Goal: Task Accomplishment & Management: Use online tool/utility

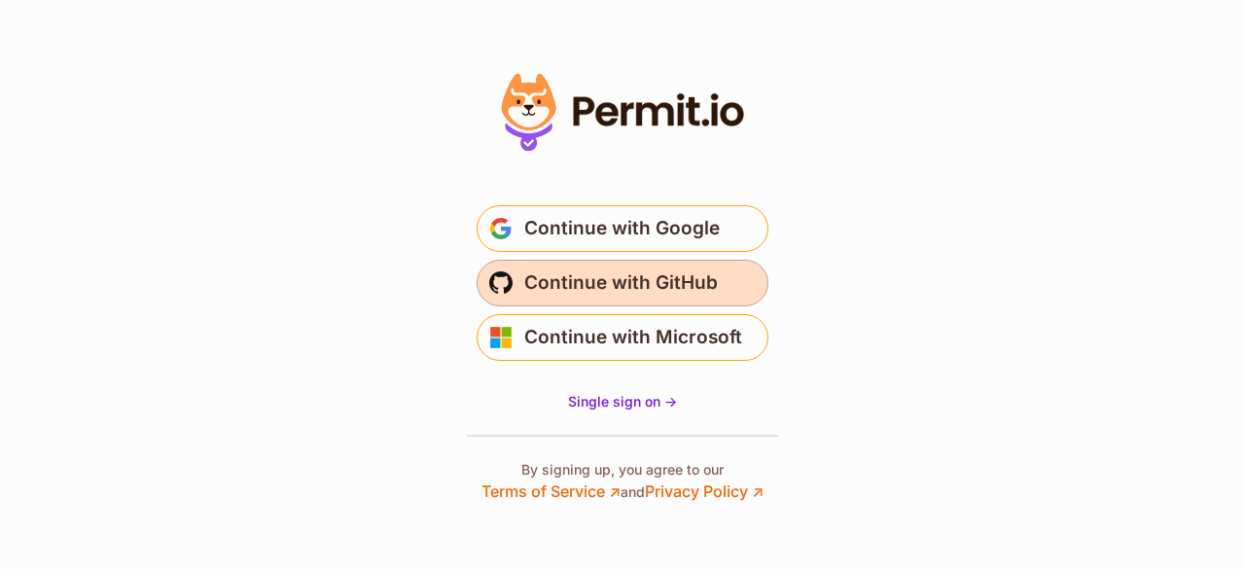
click at [665, 281] on span "Continue with GitHub" at bounding box center [621, 283] width 194 height 31
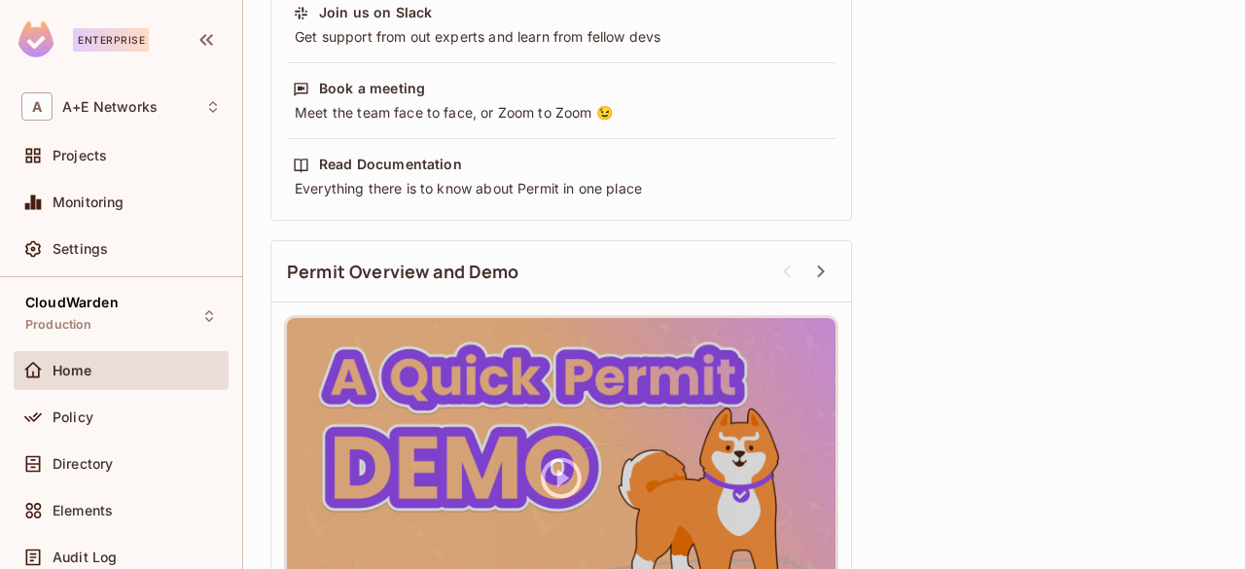
scroll to position [799, 0]
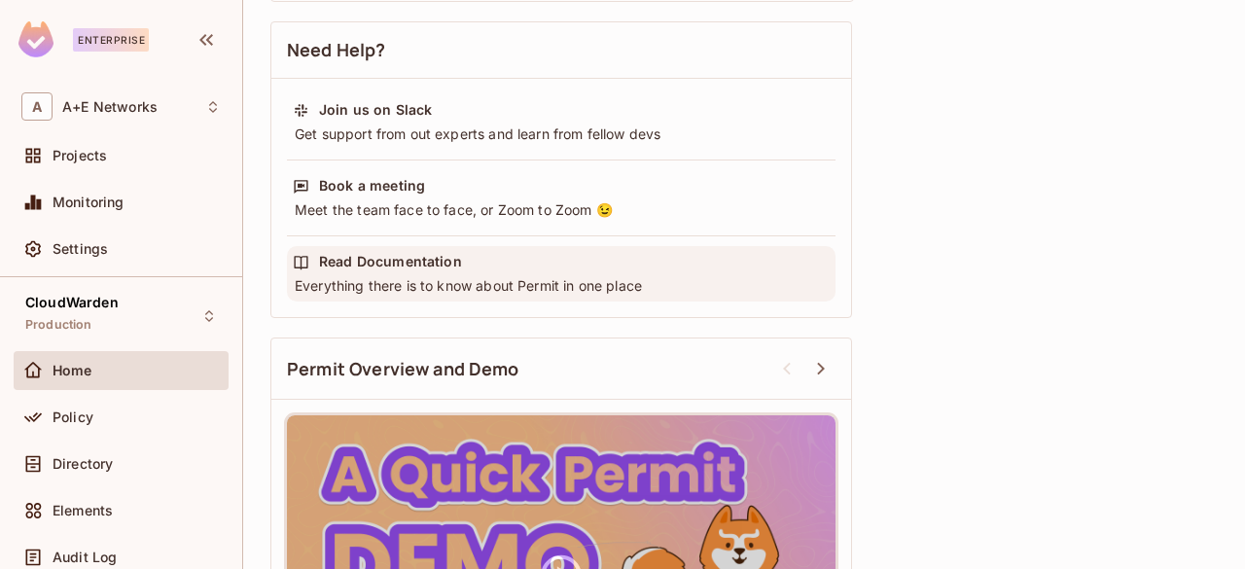
click at [420, 254] on div "Read Documentation" at bounding box center [390, 261] width 143 height 19
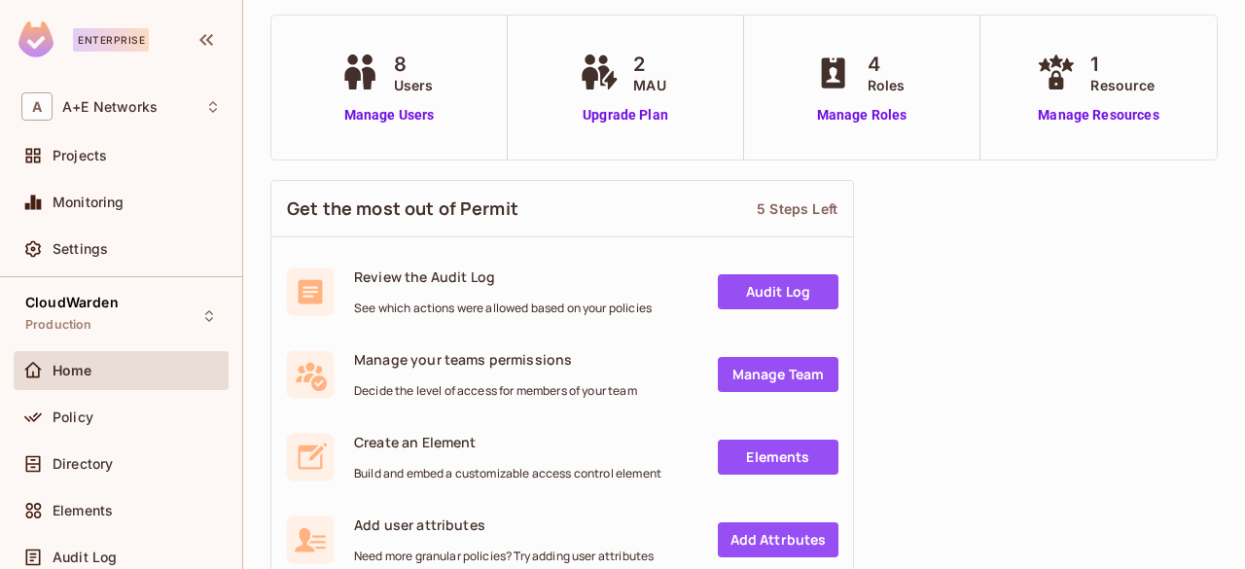
scroll to position [0, 0]
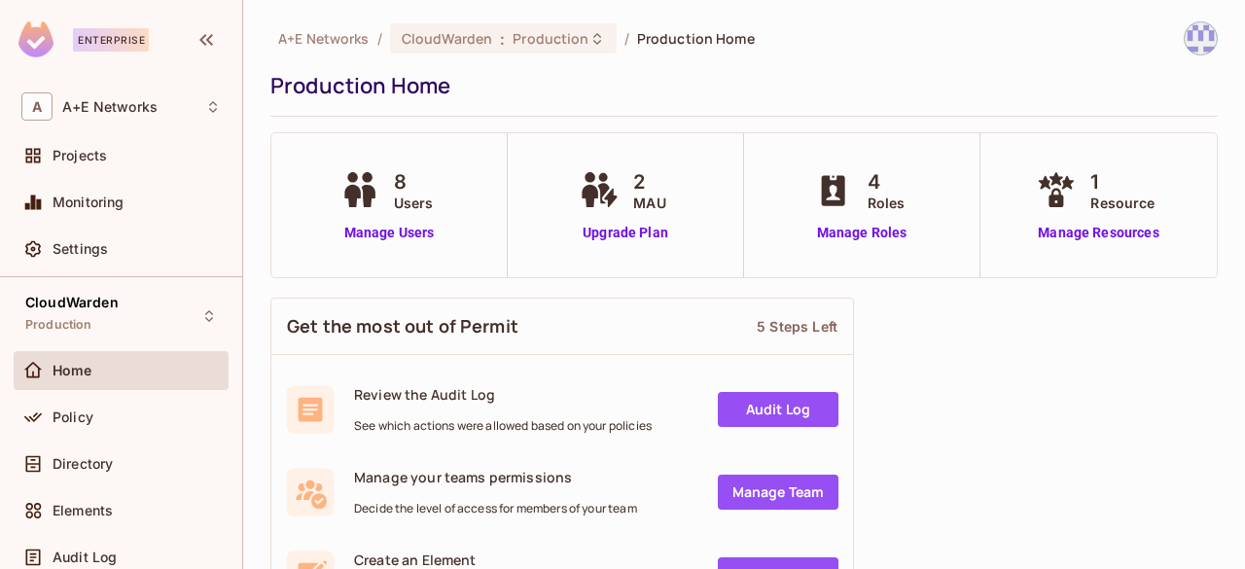
click at [679, 76] on div "Production Home" at bounding box center [739, 85] width 938 height 29
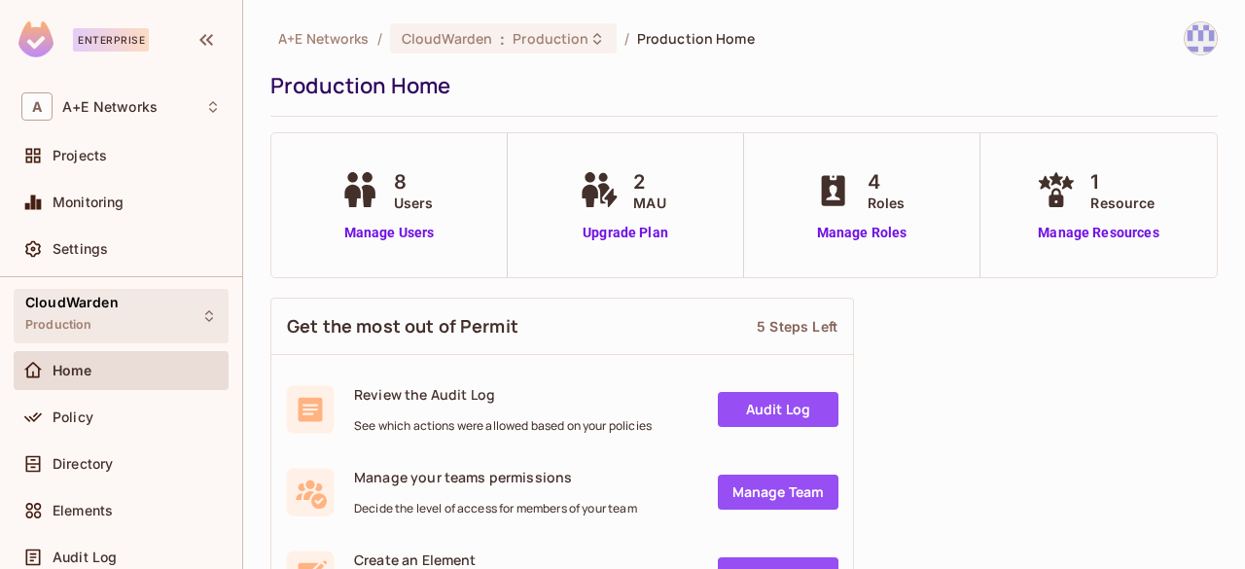
click at [201, 308] on icon at bounding box center [209, 316] width 16 height 16
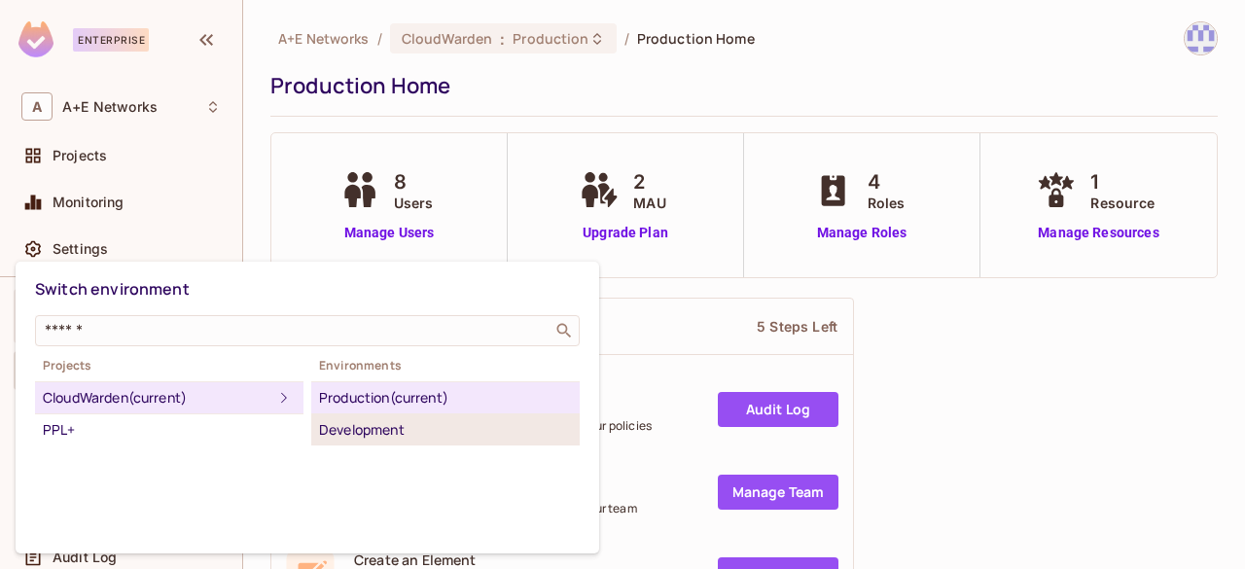
click at [416, 429] on div "Development" at bounding box center [445, 429] width 253 height 23
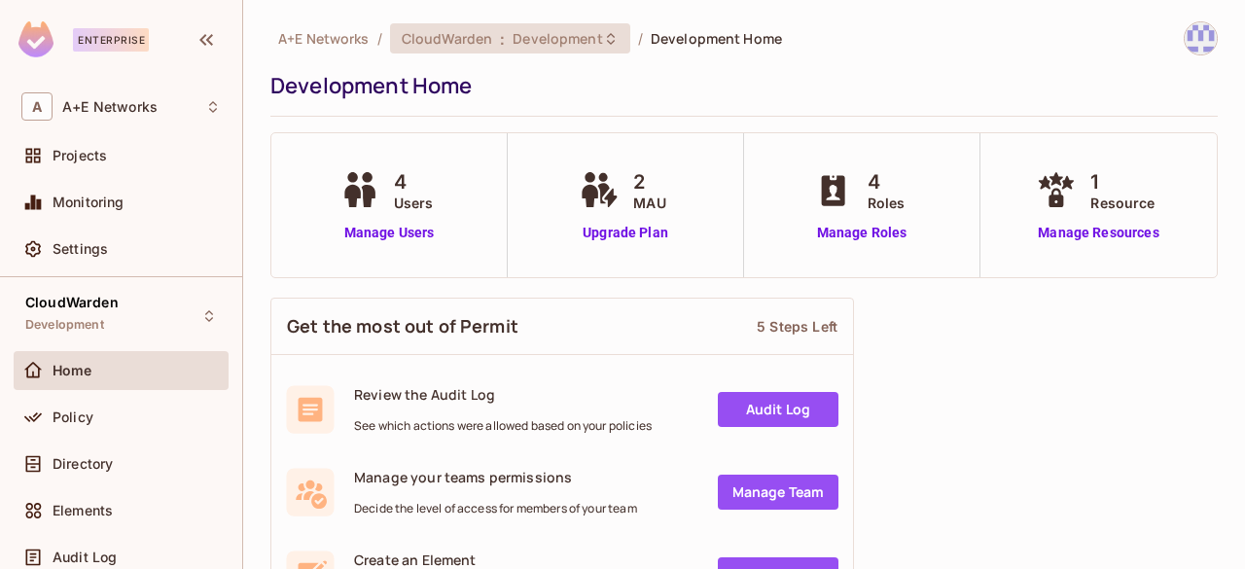
click at [499, 47] on span ":" at bounding box center [502, 39] width 7 height 16
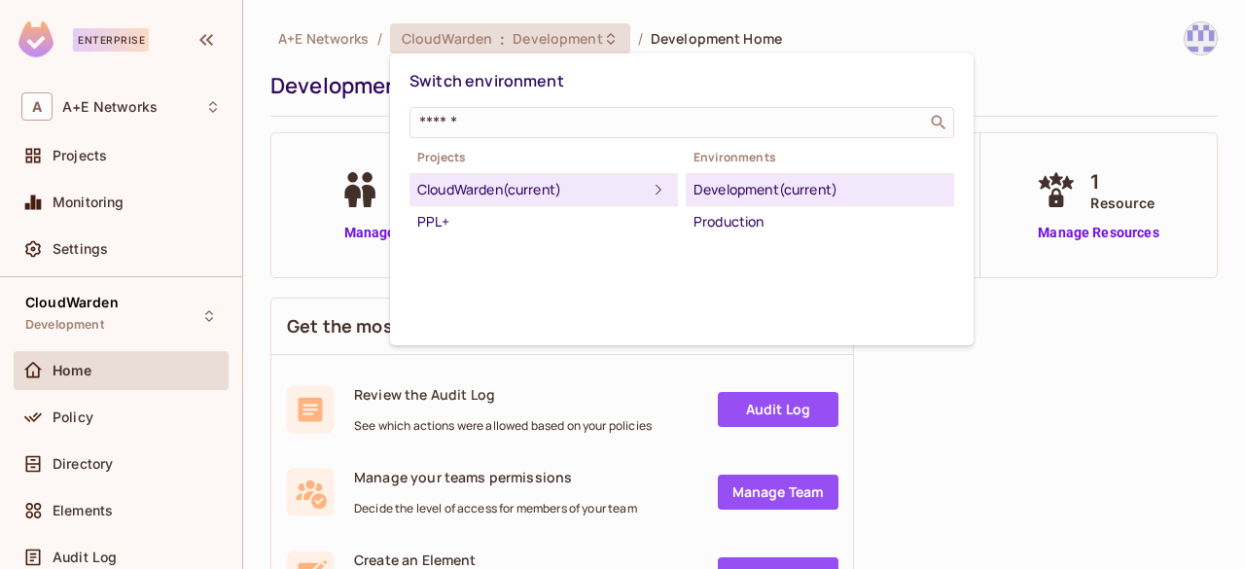
click at [780, 192] on div "Development (current)" at bounding box center [820, 189] width 253 height 23
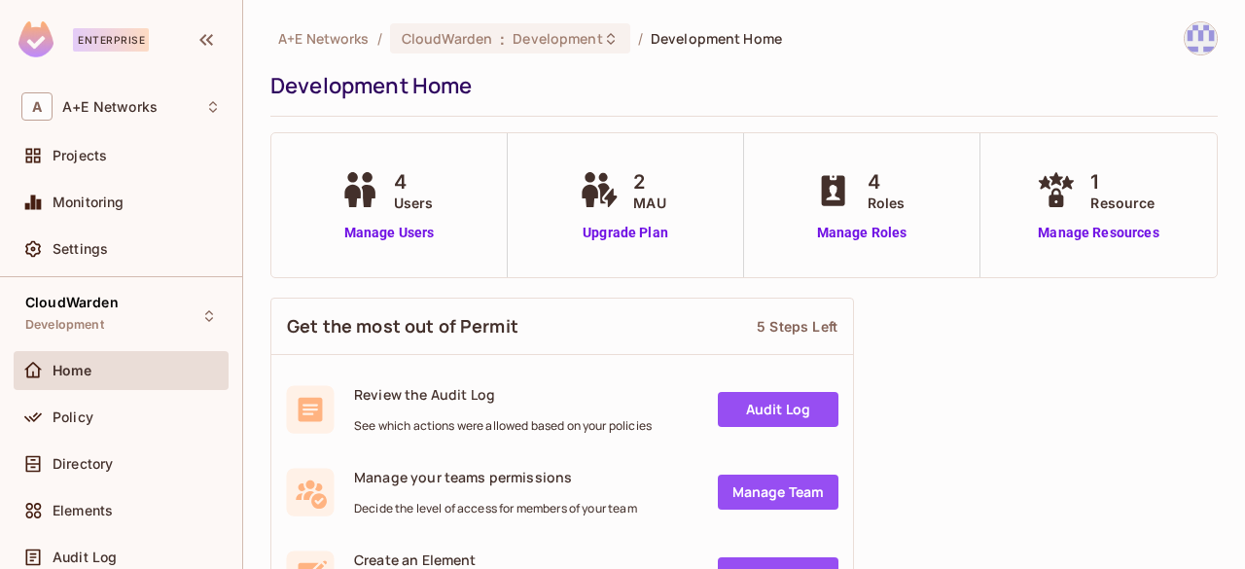
scroll to position [97, 0]
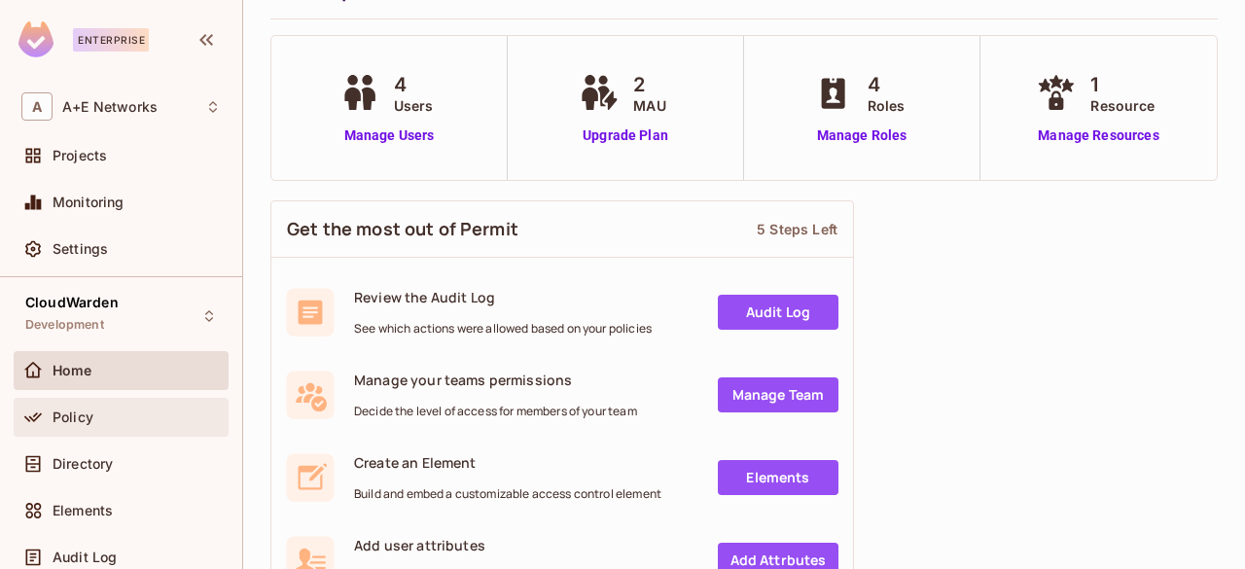
click at [74, 425] on div "Policy" at bounding box center [120, 417] width 199 height 23
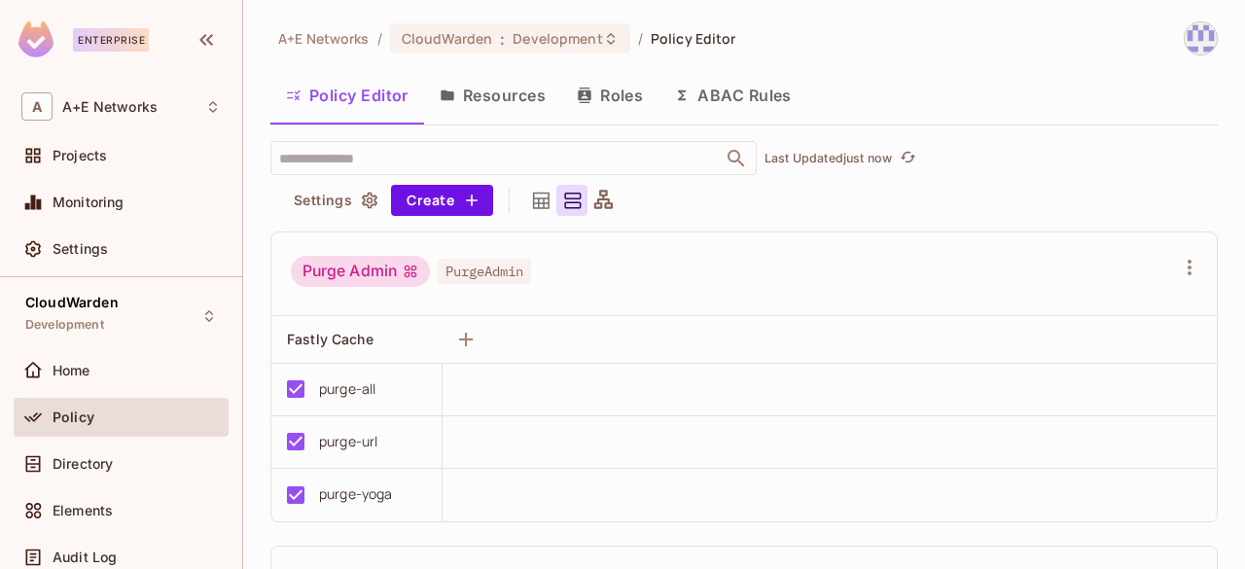
click at [620, 94] on button "Roles" at bounding box center [609, 95] width 97 height 49
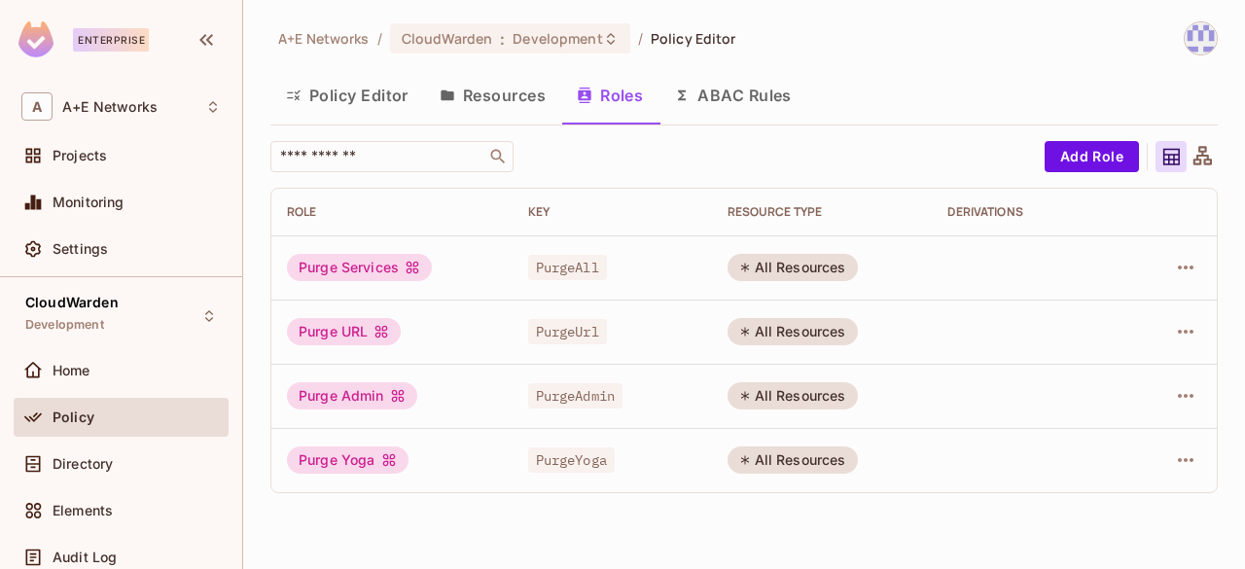
click at [525, 100] on button "Resources" at bounding box center [492, 95] width 137 height 49
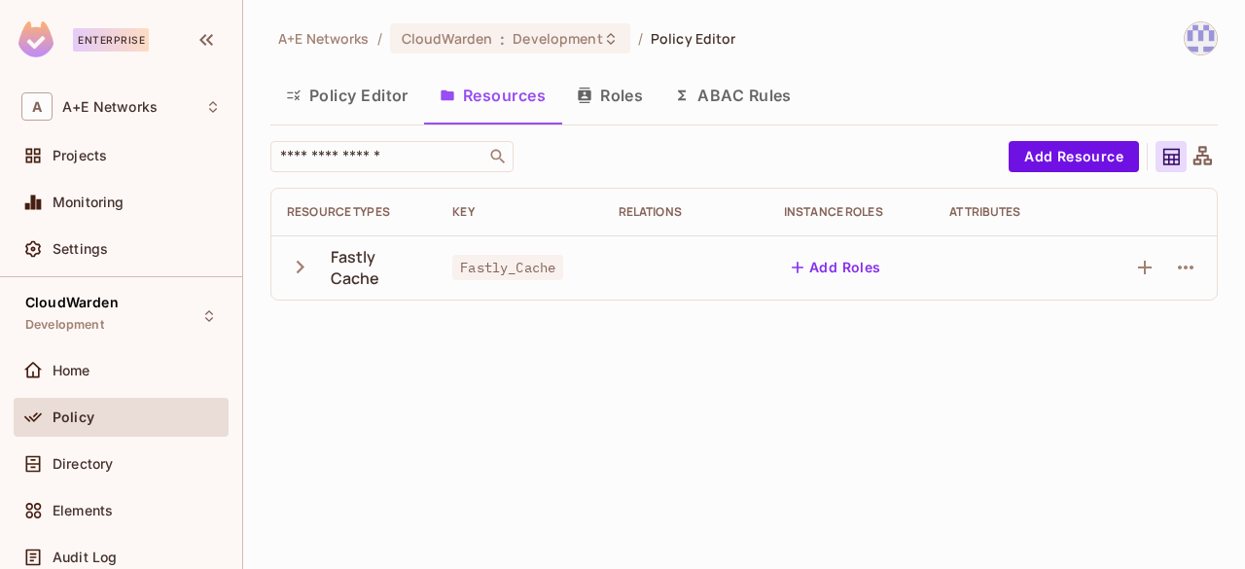
click at [302, 266] on icon "button" at bounding box center [301, 267] width 8 height 13
click at [630, 102] on button "Roles" at bounding box center [609, 95] width 97 height 49
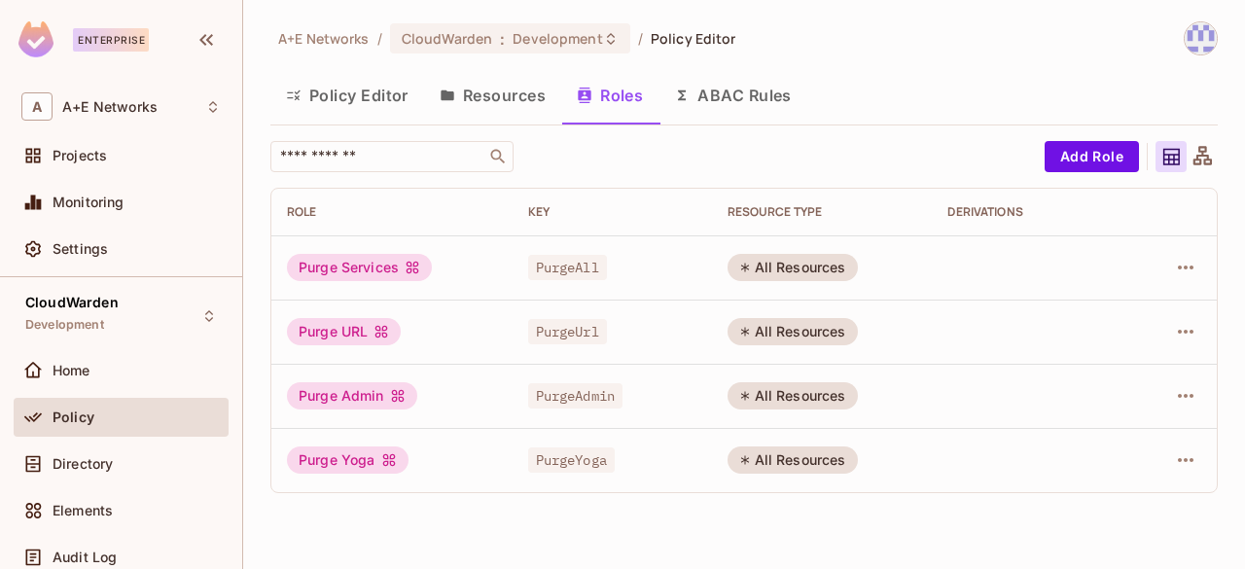
click at [339, 90] on button "Policy Editor" at bounding box center [347, 95] width 154 height 49
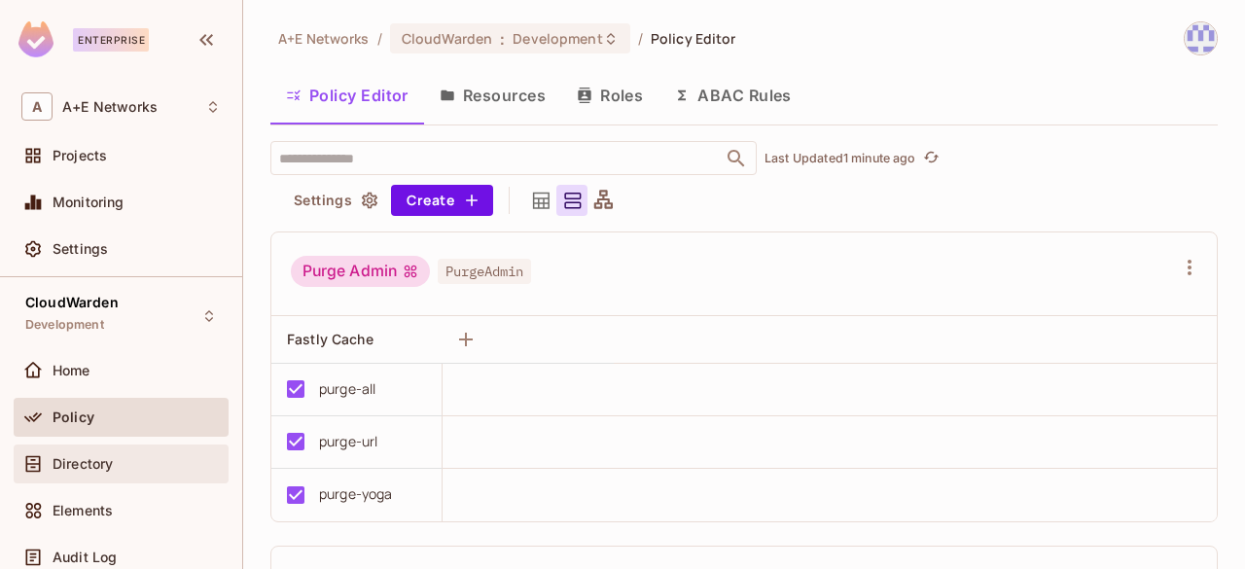
click at [87, 470] on div "Directory" at bounding box center [120, 463] width 199 height 23
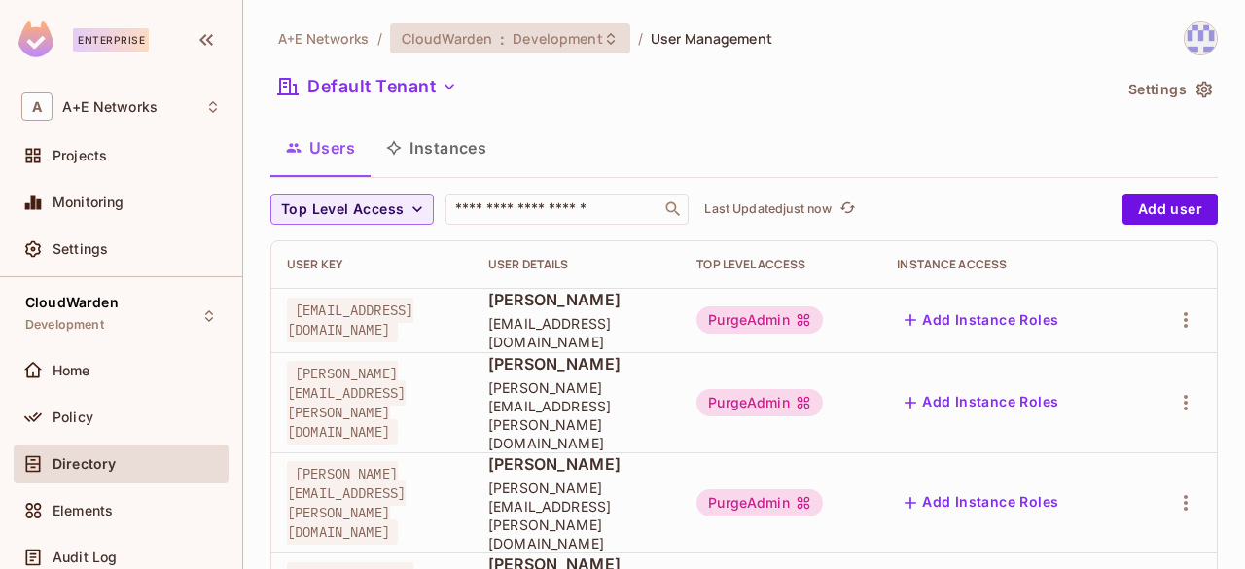
click at [607, 32] on icon at bounding box center [611, 39] width 16 height 16
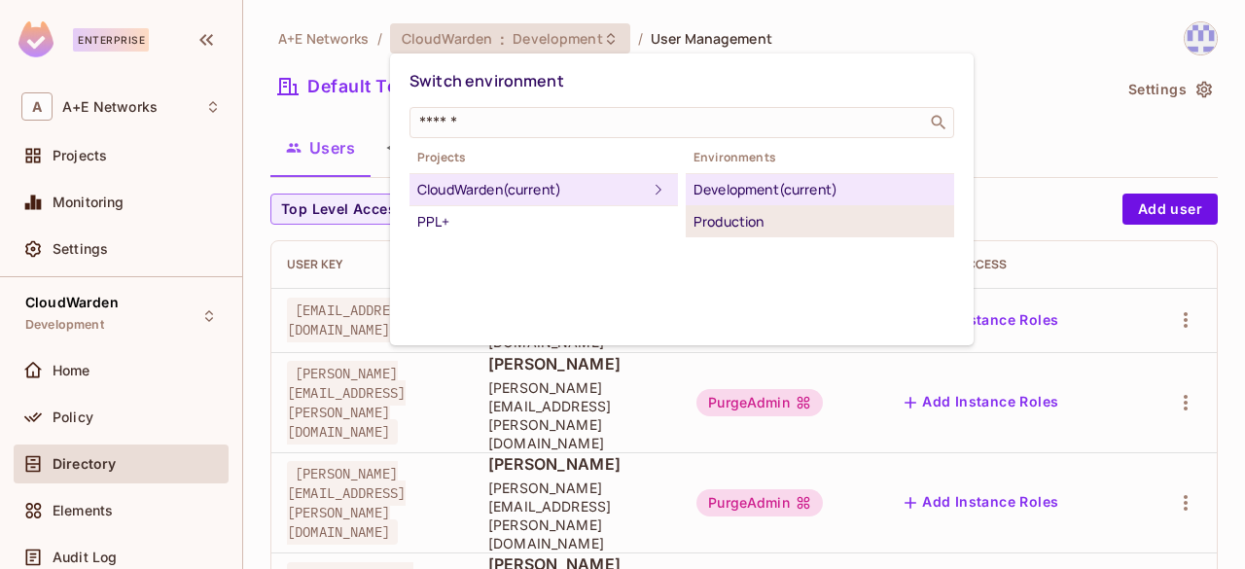
click at [782, 217] on div "Production" at bounding box center [820, 221] width 253 height 23
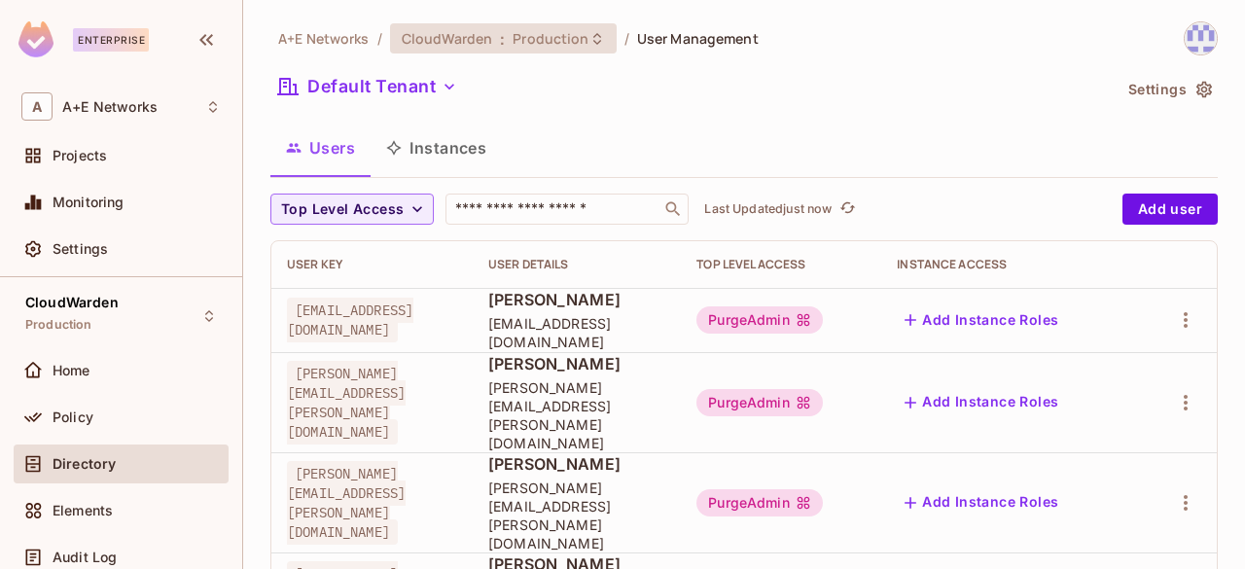
click at [590, 44] on icon at bounding box center [597, 39] width 16 height 16
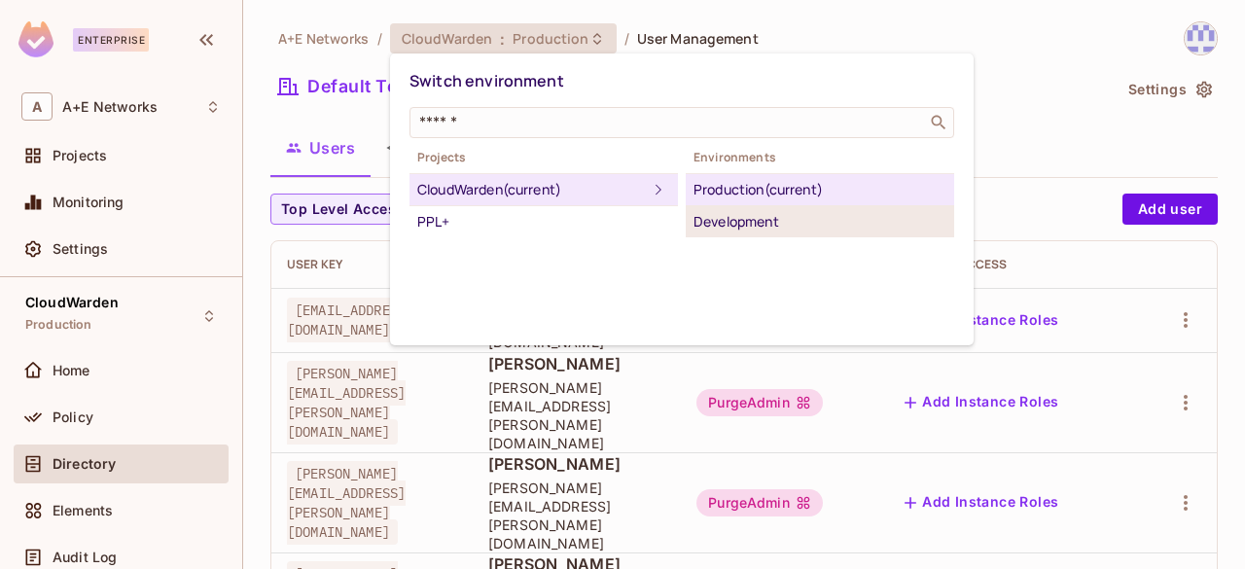
click at [733, 210] on div "Development" at bounding box center [820, 221] width 253 height 23
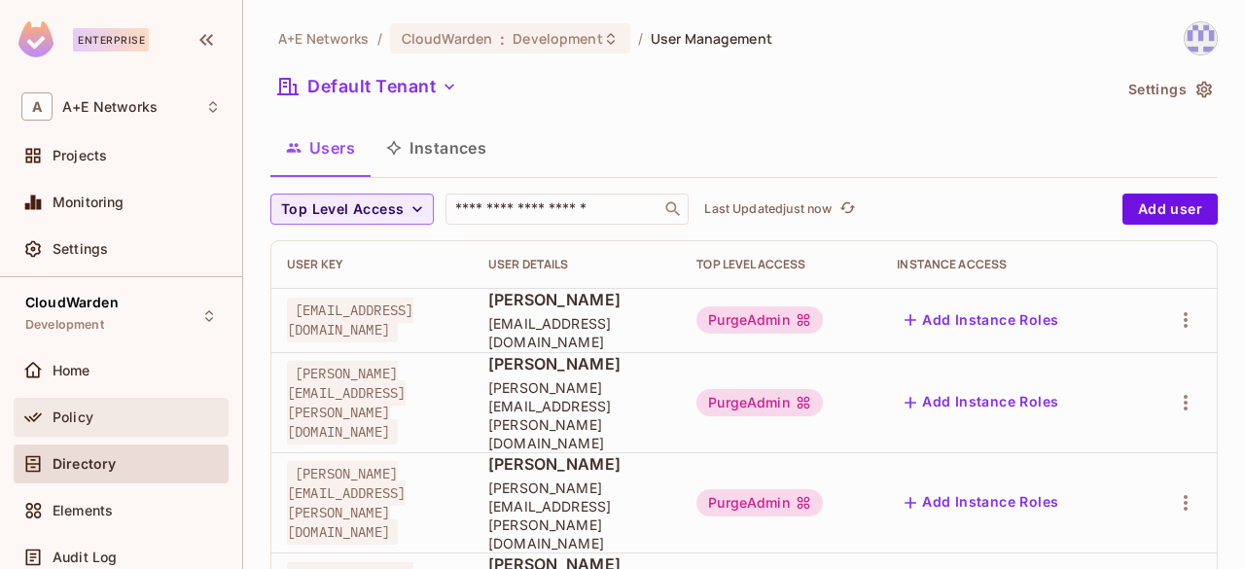
click at [93, 422] on div "Policy" at bounding box center [137, 418] width 168 height 16
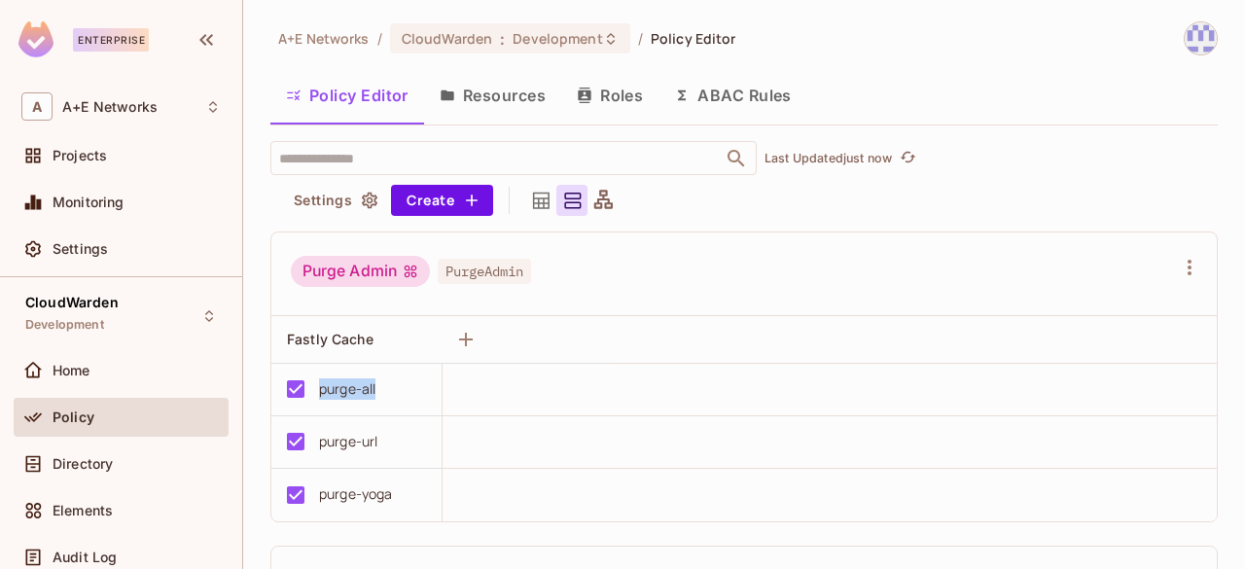
drag, startPoint x: 387, startPoint y: 398, endPoint x: 319, endPoint y: 392, distance: 68.3
click at [319, 392] on div "purge-all" at bounding box center [350, 389] width 151 height 41
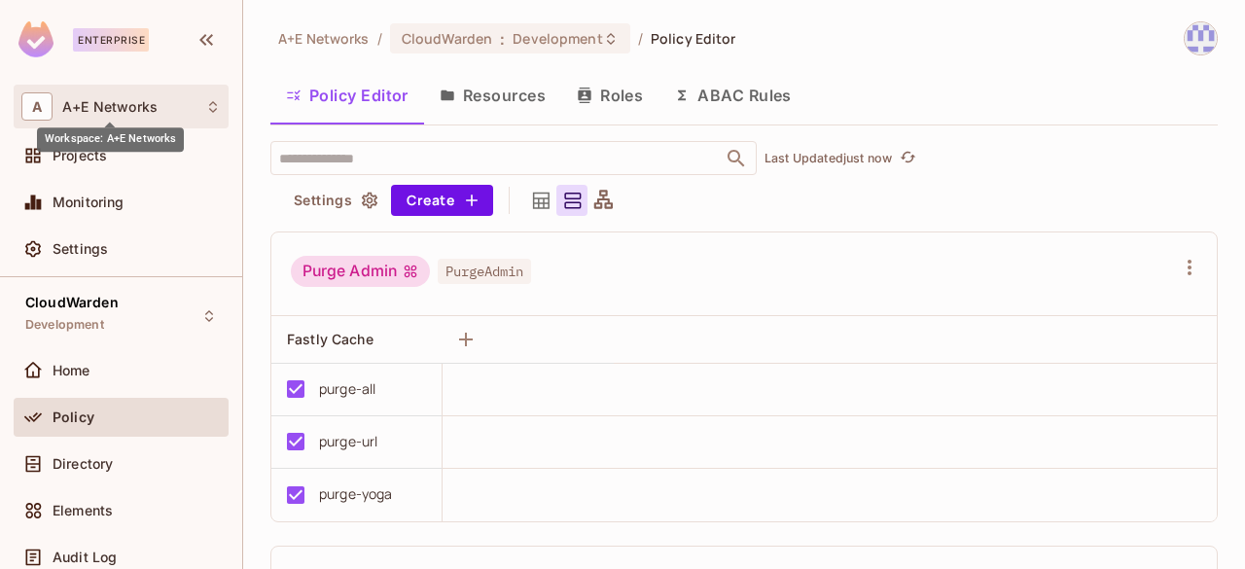
click at [91, 104] on span "A+E Networks" at bounding box center [109, 107] width 95 height 16
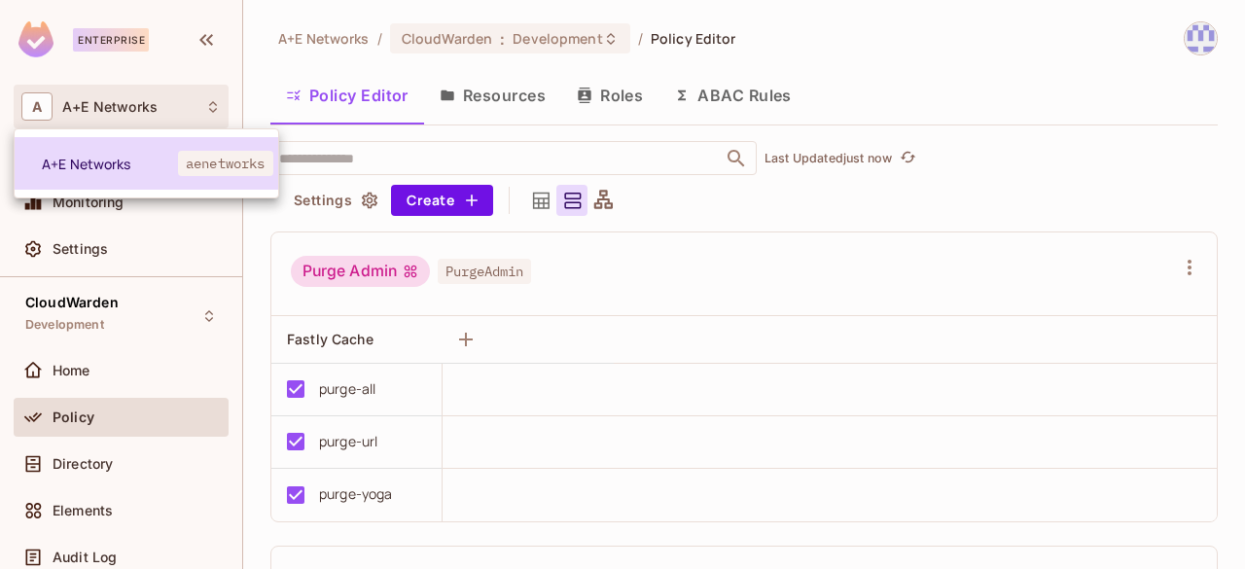
click at [82, 151] on li "A+E Networks aenetworks" at bounding box center [147, 163] width 264 height 53
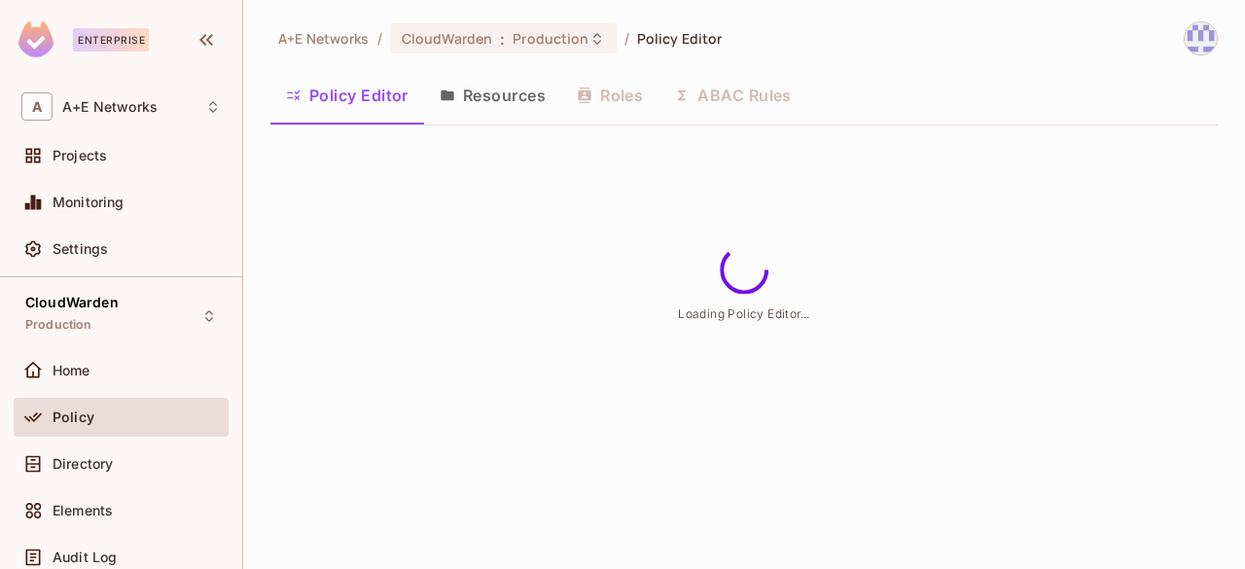
click at [307, 48] on ol "A+E Networks / CloudWarden : Production / Policy Editor" at bounding box center [500, 38] width 445 height 30
click at [307, 40] on span "A+E Networks" at bounding box center [323, 38] width 91 height 18
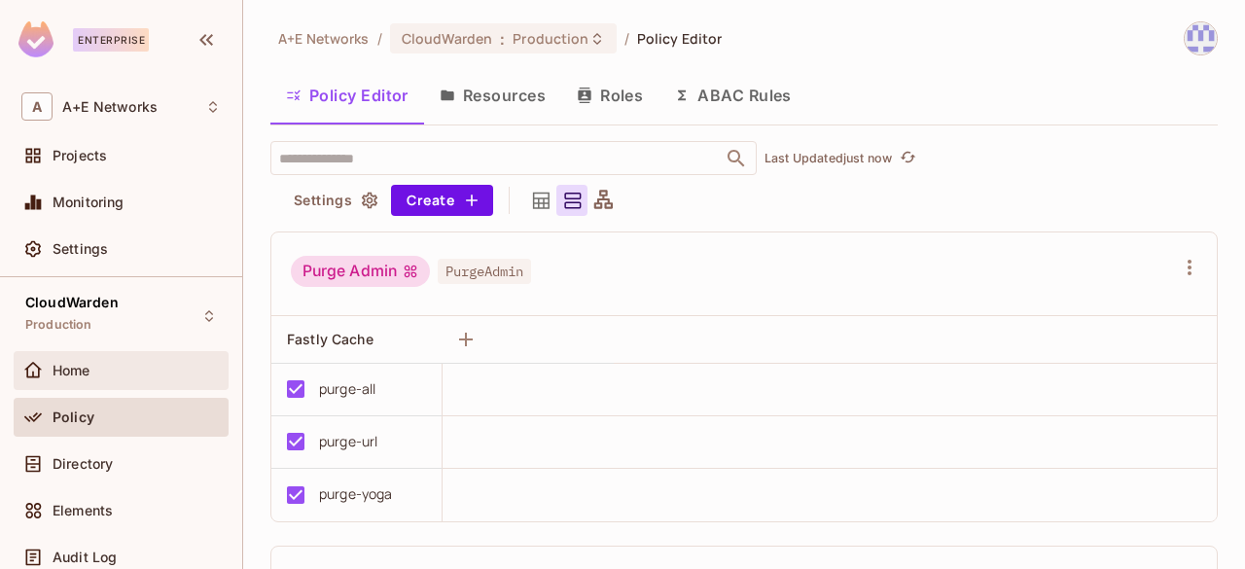
click at [60, 377] on div "Home" at bounding box center [120, 370] width 199 height 23
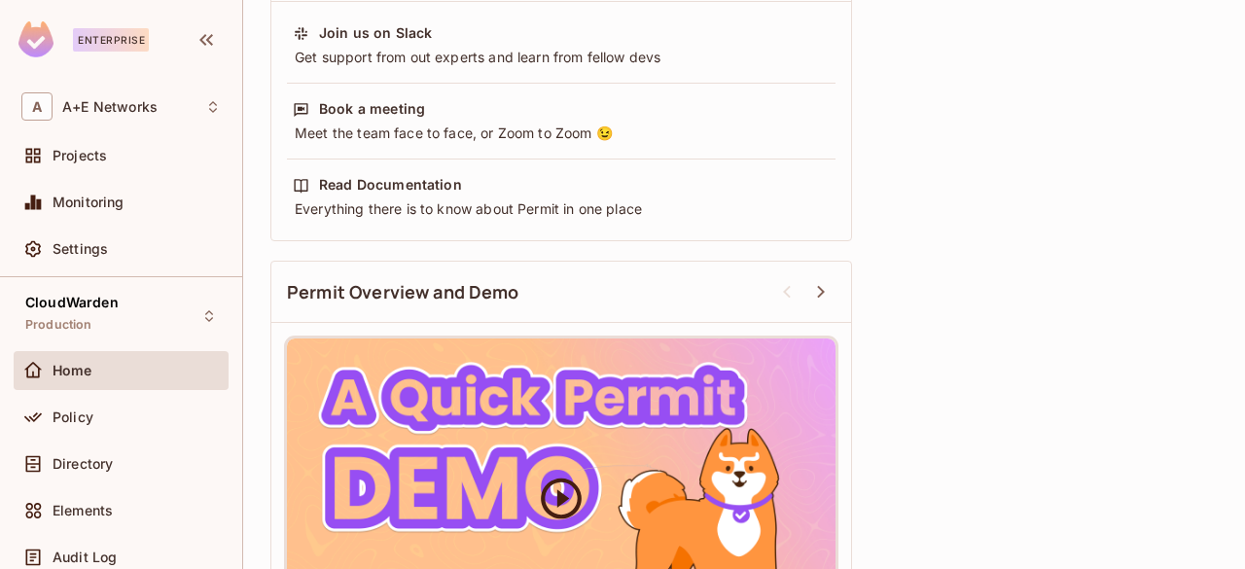
scroll to position [681, 0]
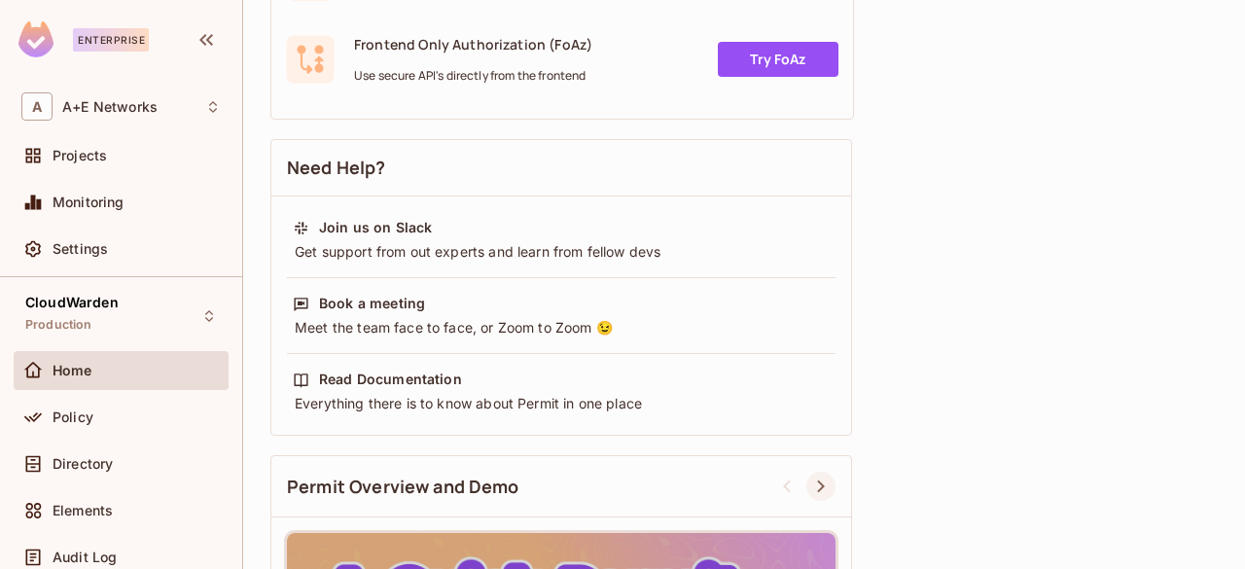
click at [824, 483] on icon at bounding box center [821, 487] width 8 height 13
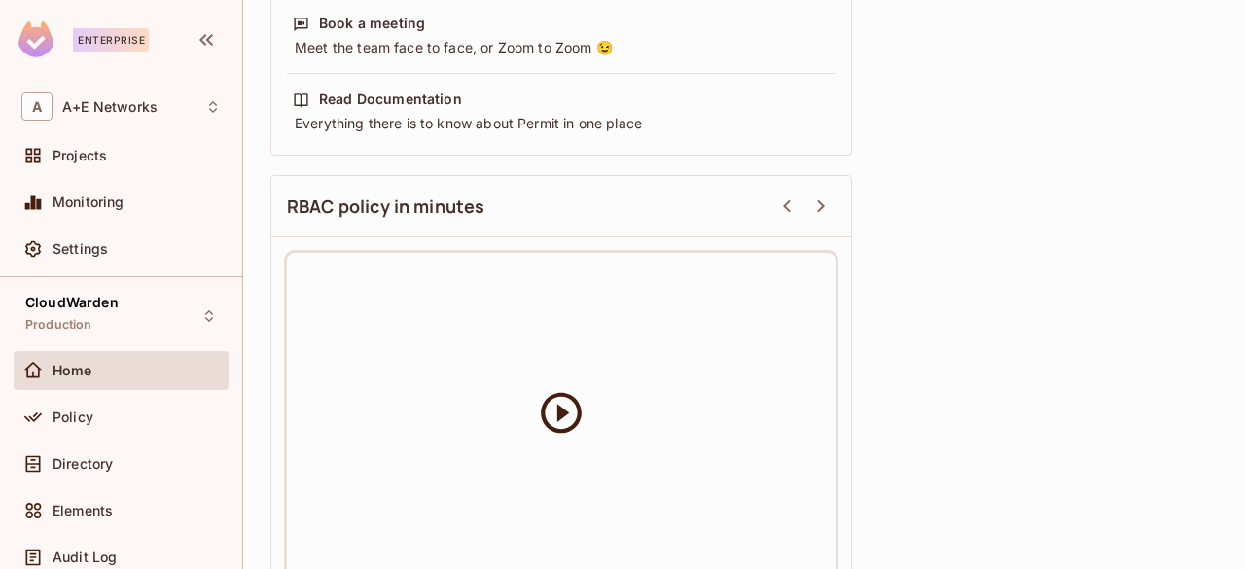
scroll to position [973, 0]
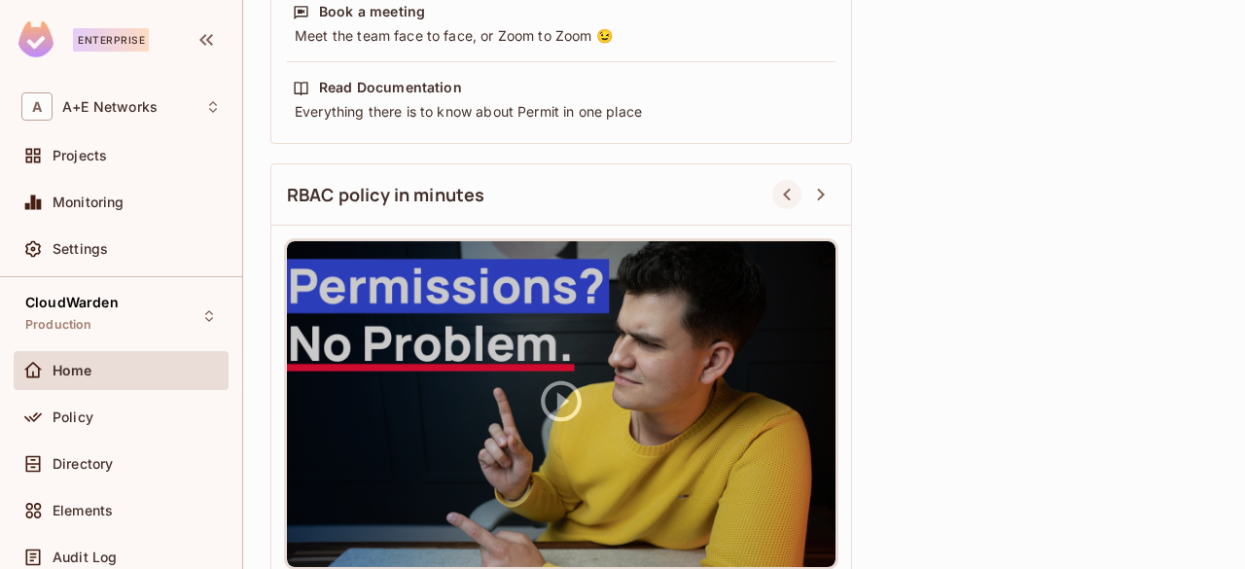
click at [793, 194] on icon at bounding box center [786, 194] width 23 height 23
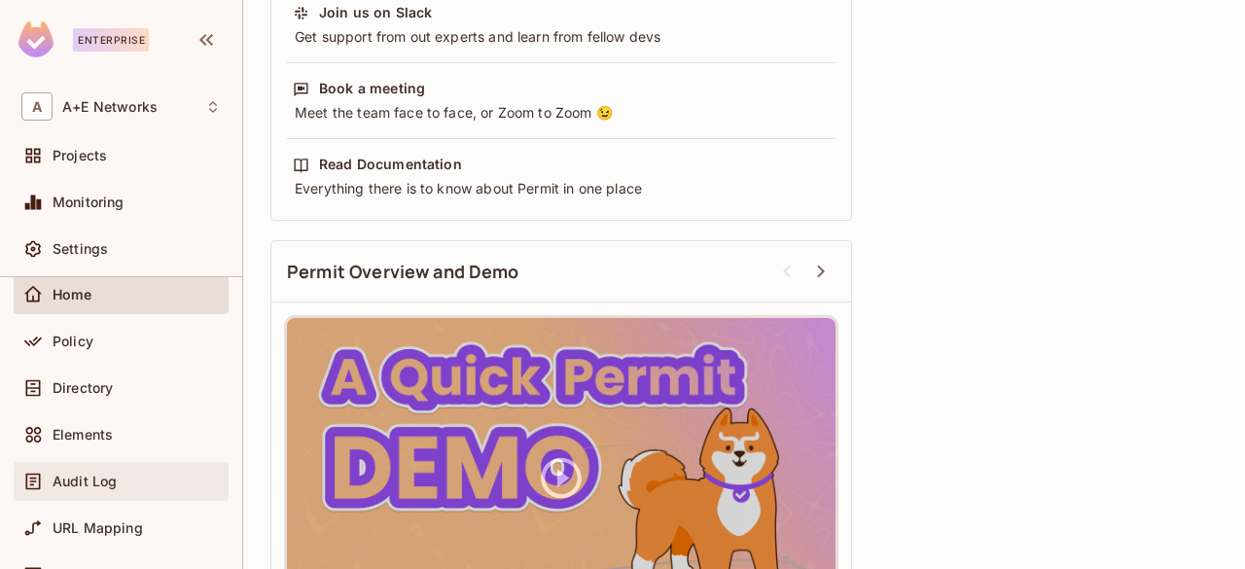
scroll to position [195, 0]
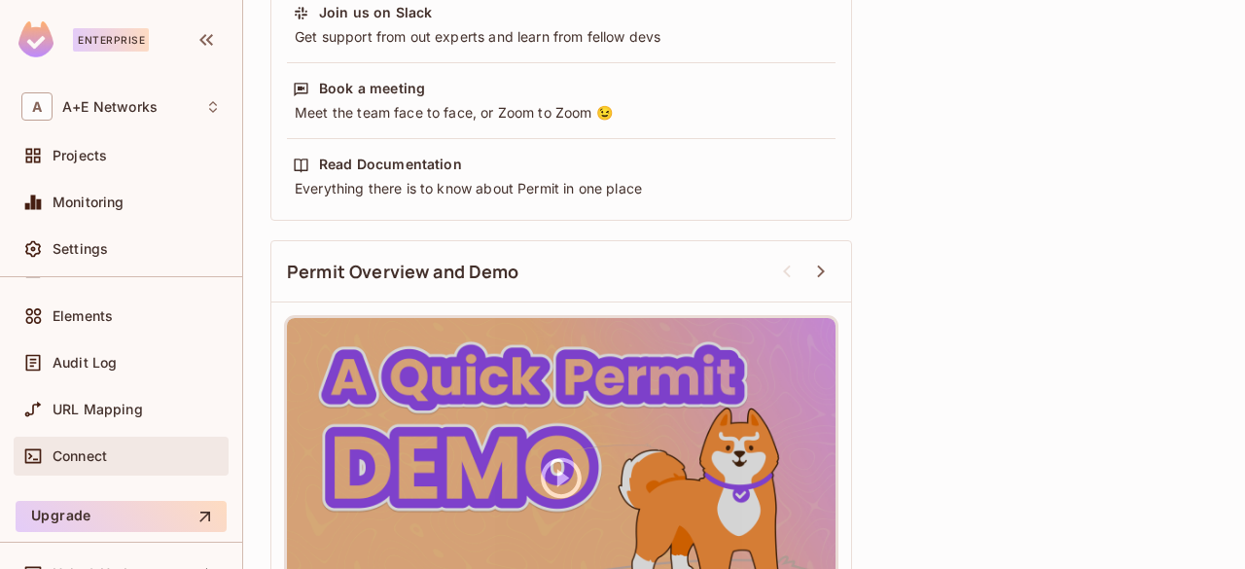
click at [101, 453] on span "Connect" at bounding box center [80, 456] width 54 height 16
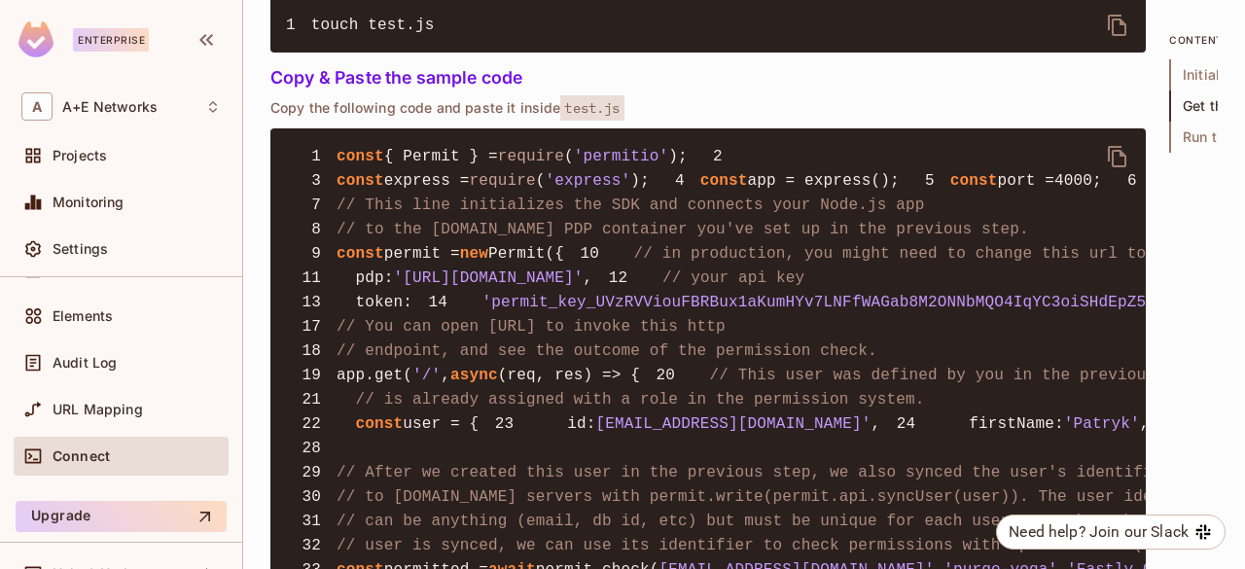
scroll to position [1459, 0]
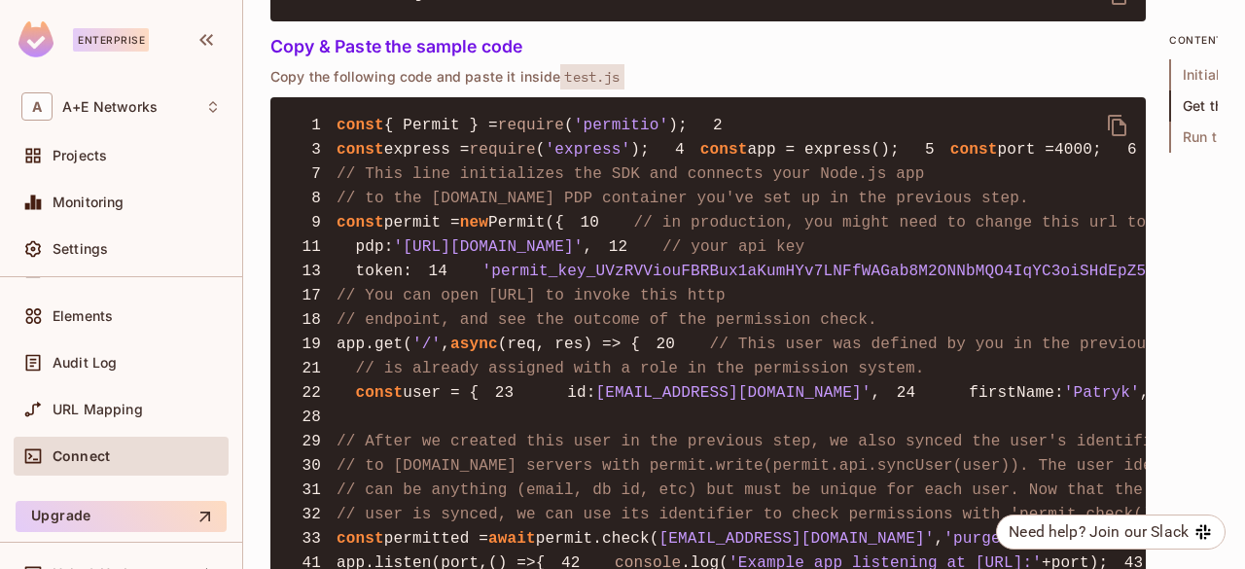
click at [600, 125] on span "'permitio'" at bounding box center [621, 126] width 95 height 18
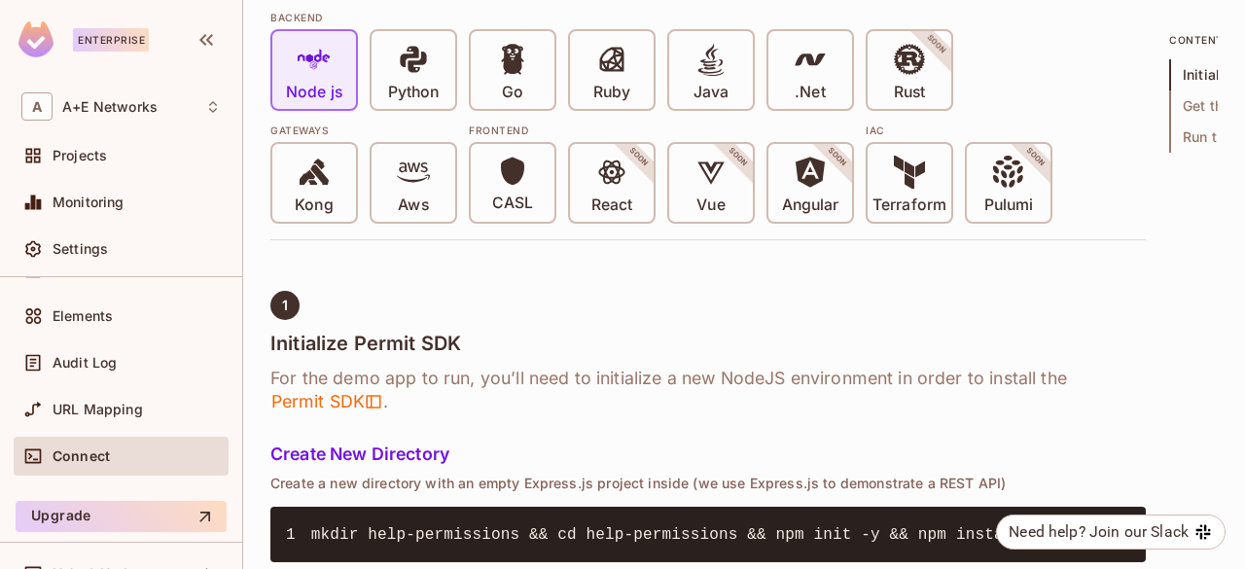
scroll to position [292, 0]
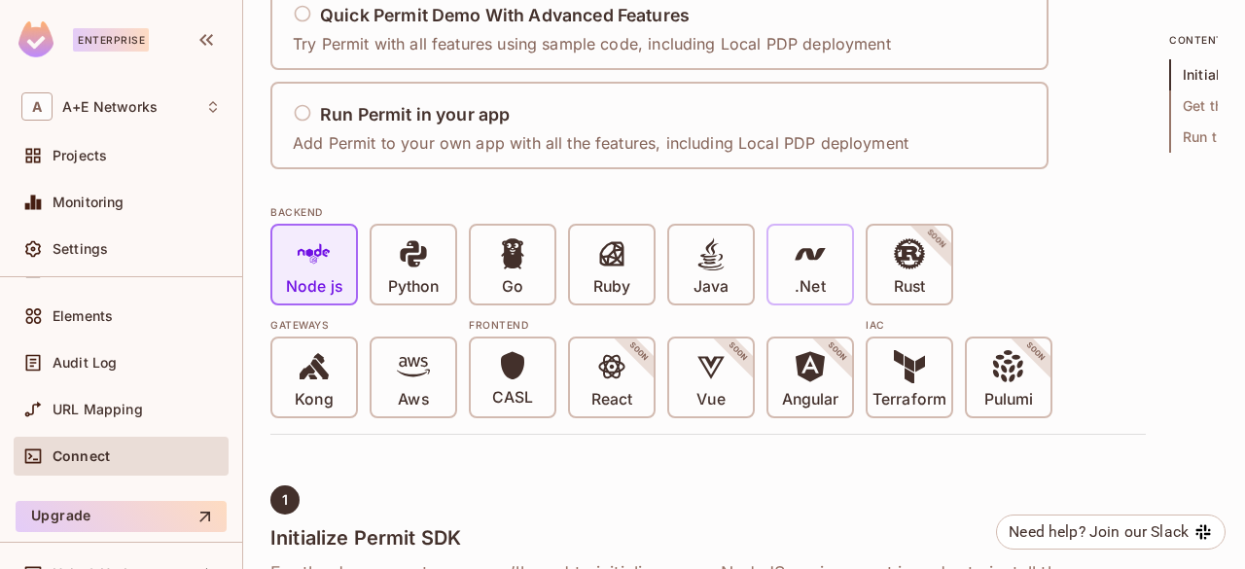
click at [819, 262] on icon at bounding box center [810, 253] width 33 height 33
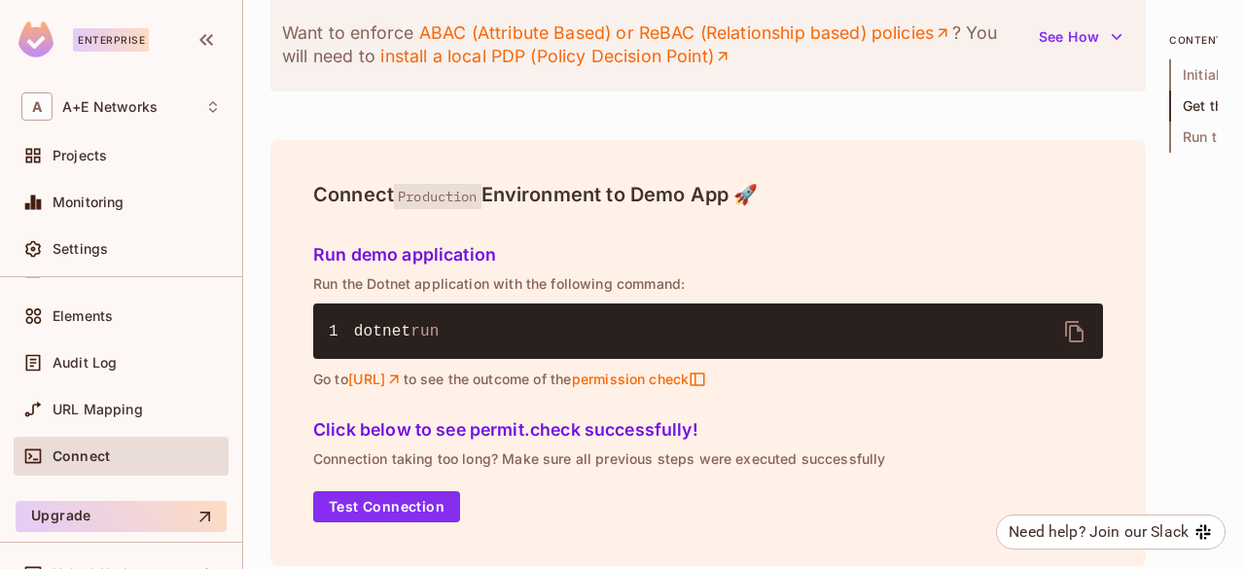
scroll to position [1848, 0]
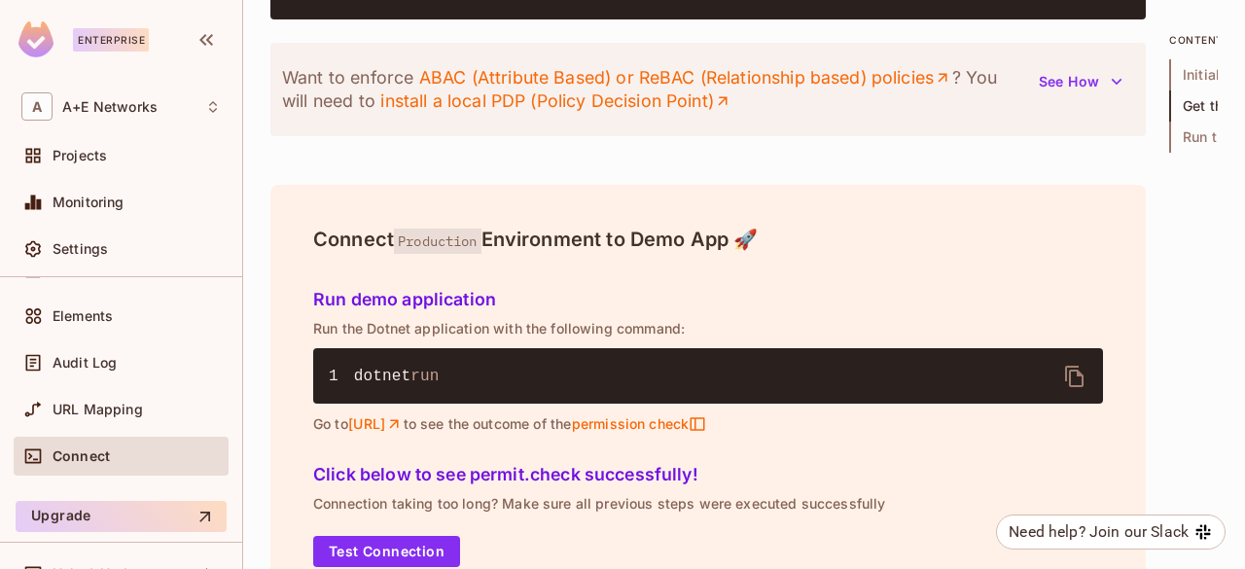
drag, startPoint x: 506, startPoint y: 252, endPoint x: 764, endPoint y: 259, distance: 257.9
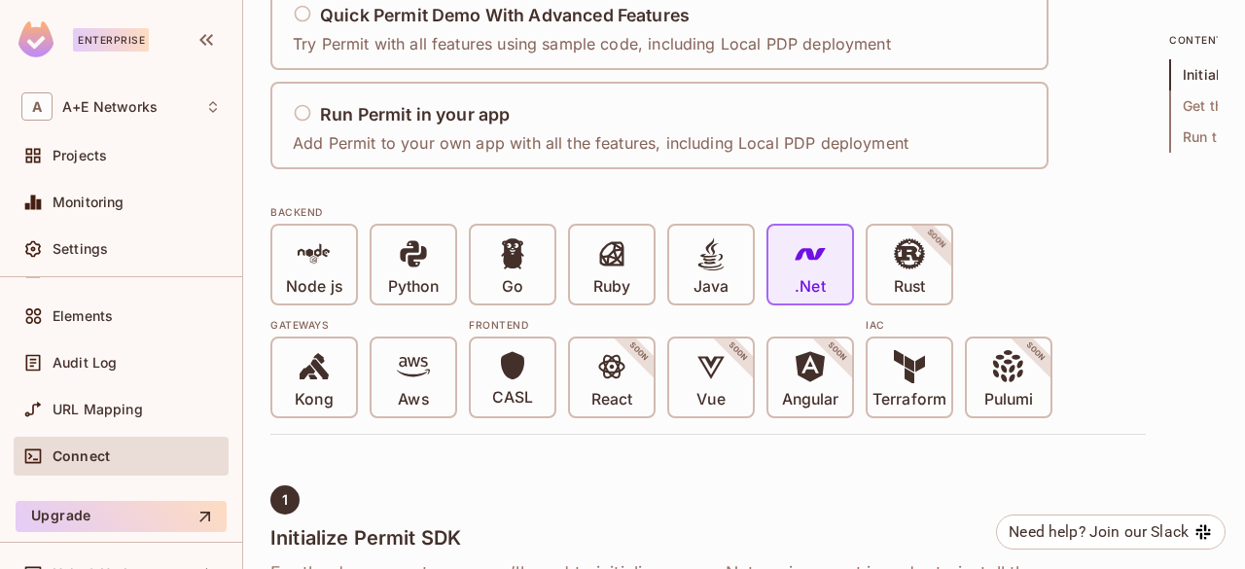
scroll to position [0, 0]
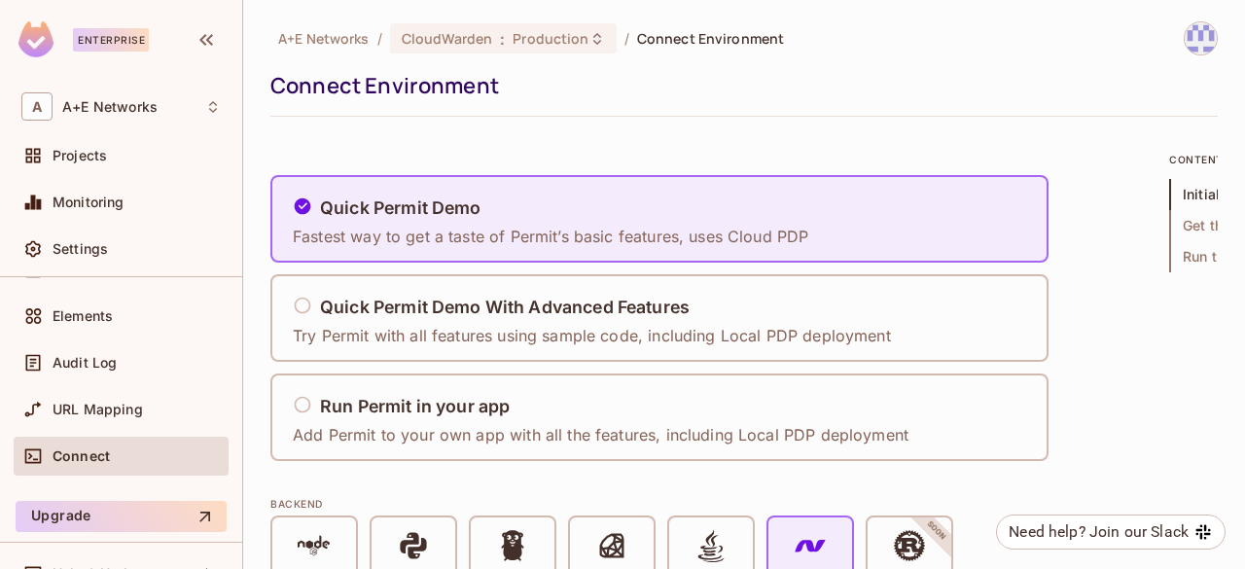
click at [1185, 50] on img at bounding box center [1201, 38] width 32 height 32
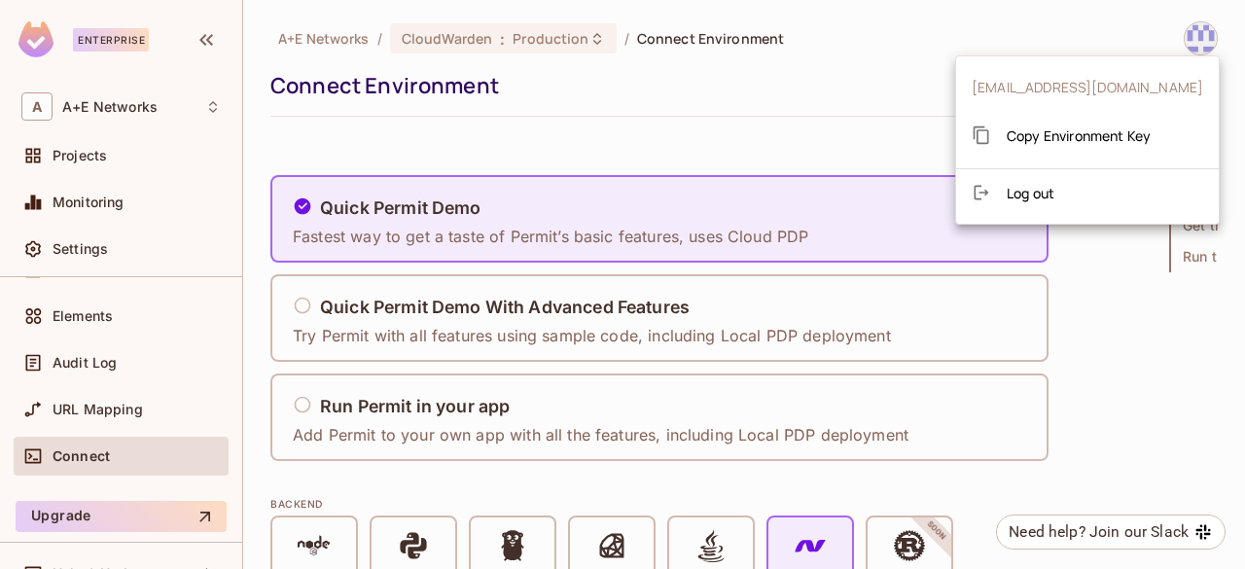
click at [1093, 312] on div at bounding box center [622, 284] width 1245 height 569
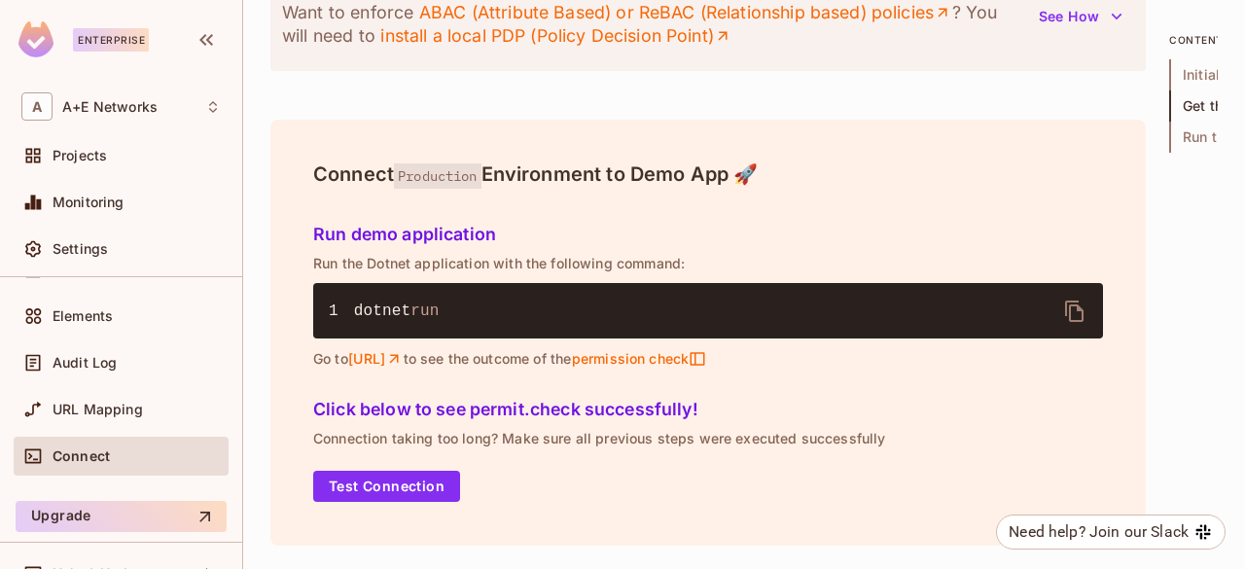
scroll to position [1751, 0]
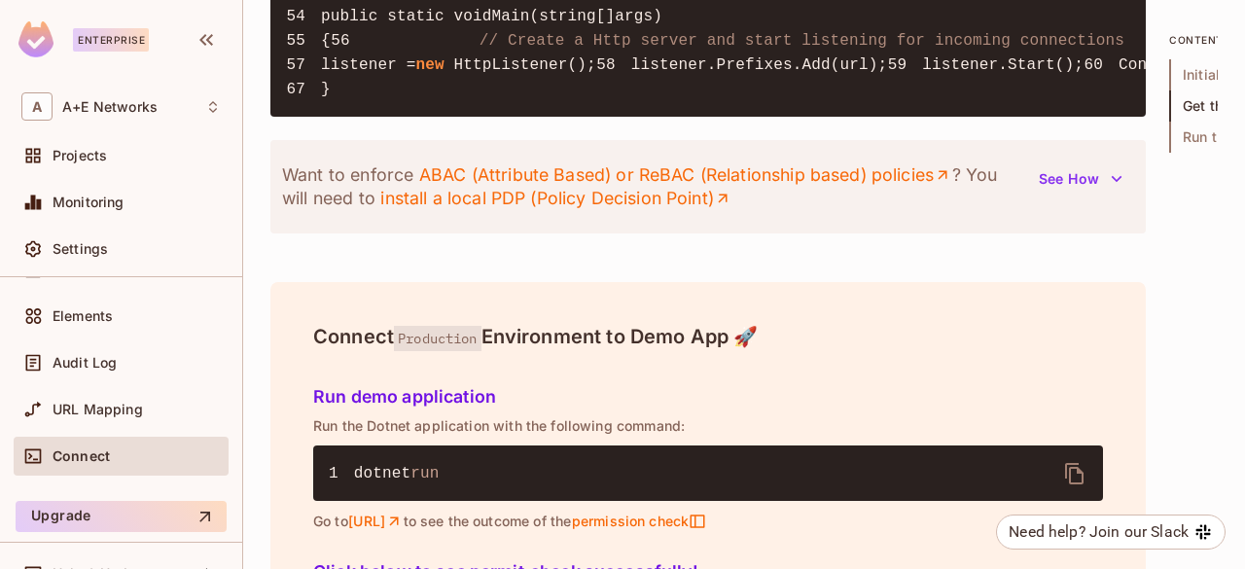
drag, startPoint x: 711, startPoint y: 225, endPoint x: 780, endPoint y: 232, distance: 69.4
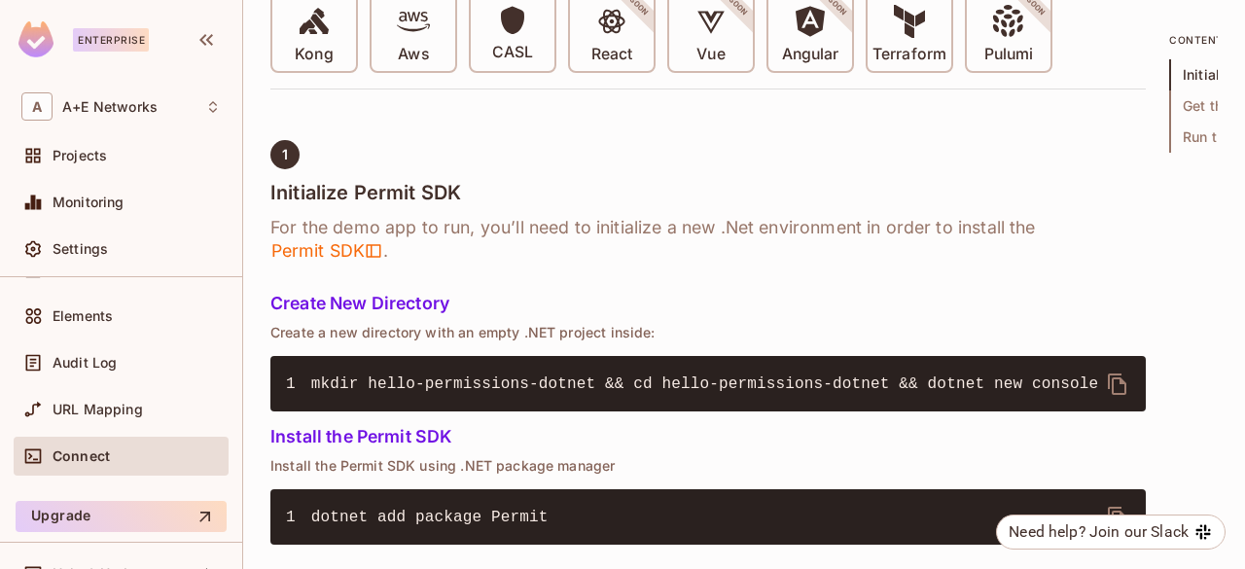
scroll to position [681, 0]
